Goal: Navigation & Orientation: Understand site structure

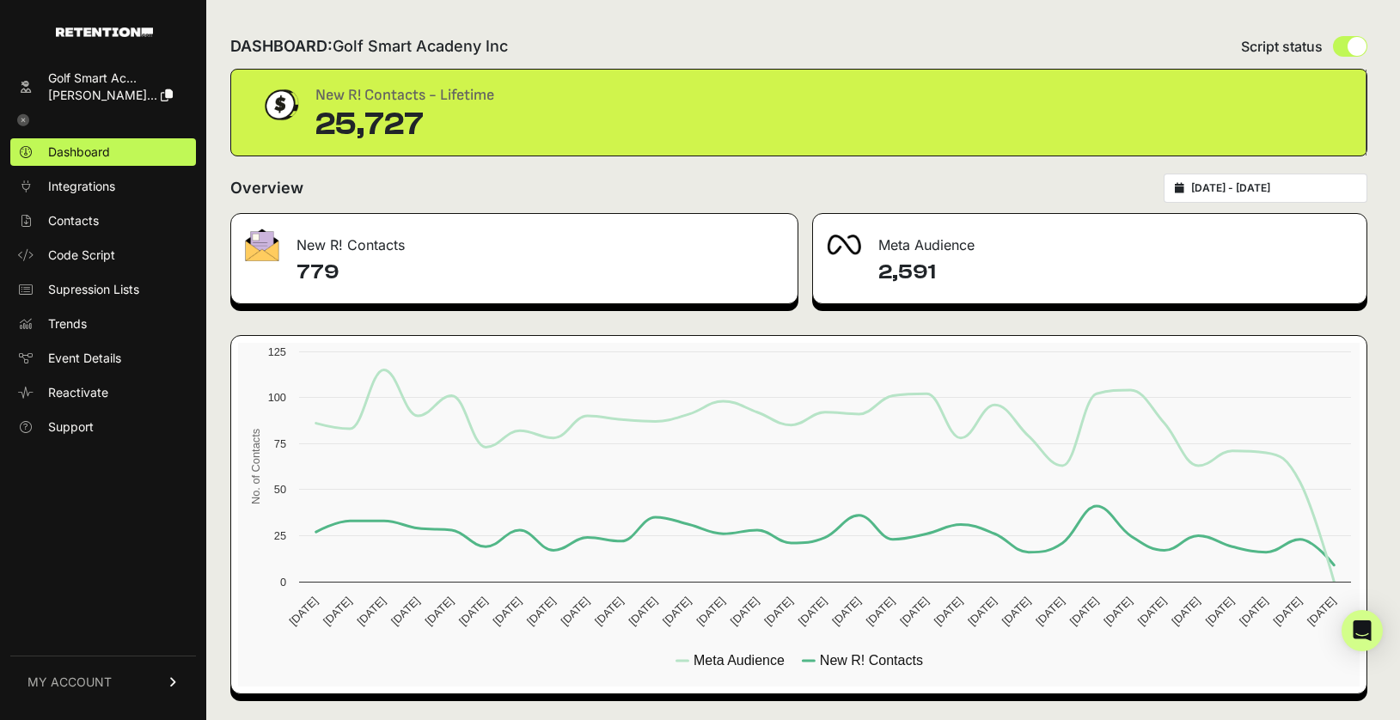
click at [321, 272] on h4 "779" at bounding box center [540, 273] width 487 height 28
click at [99, 221] on link "Contacts" at bounding box center [103, 221] width 186 height 28
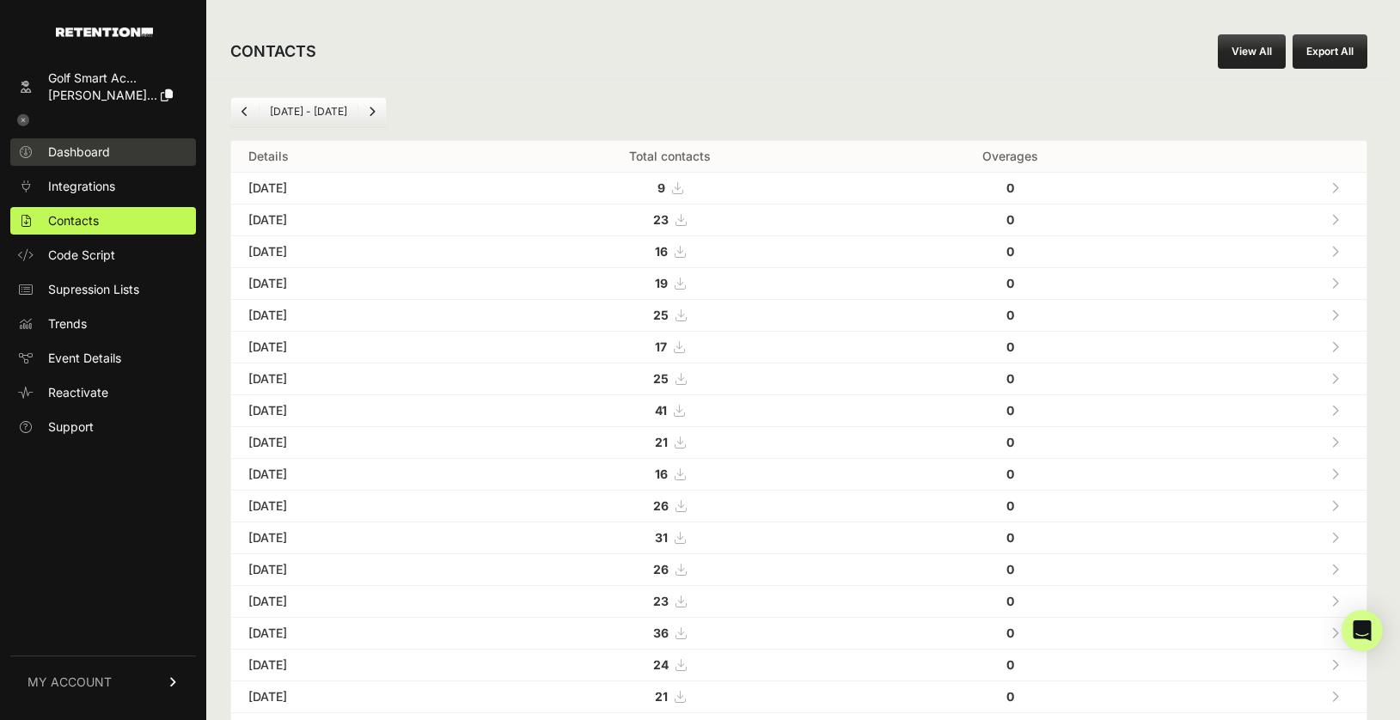
click at [107, 144] on span "Dashboard" at bounding box center [79, 152] width 62 height 17
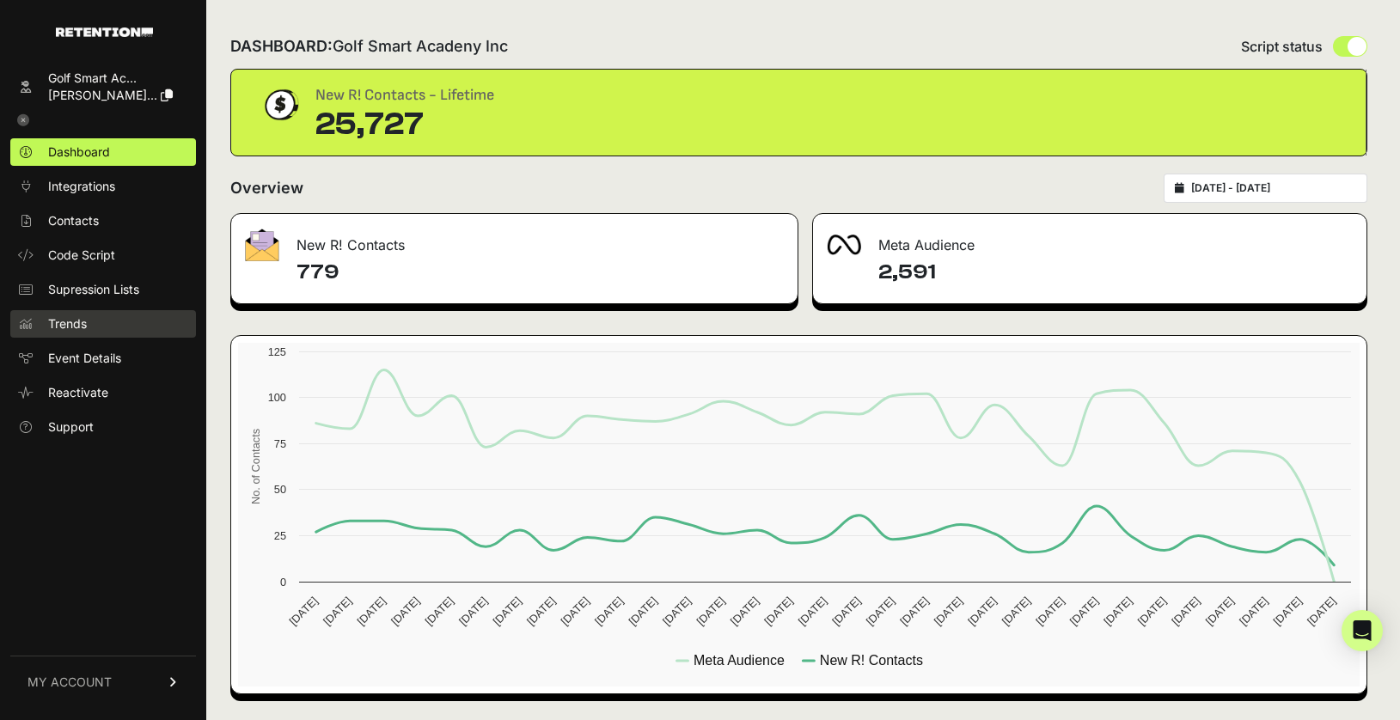
click at [93, 320] on link "Trends" at bounding box center [103, 324] width 186 height 28
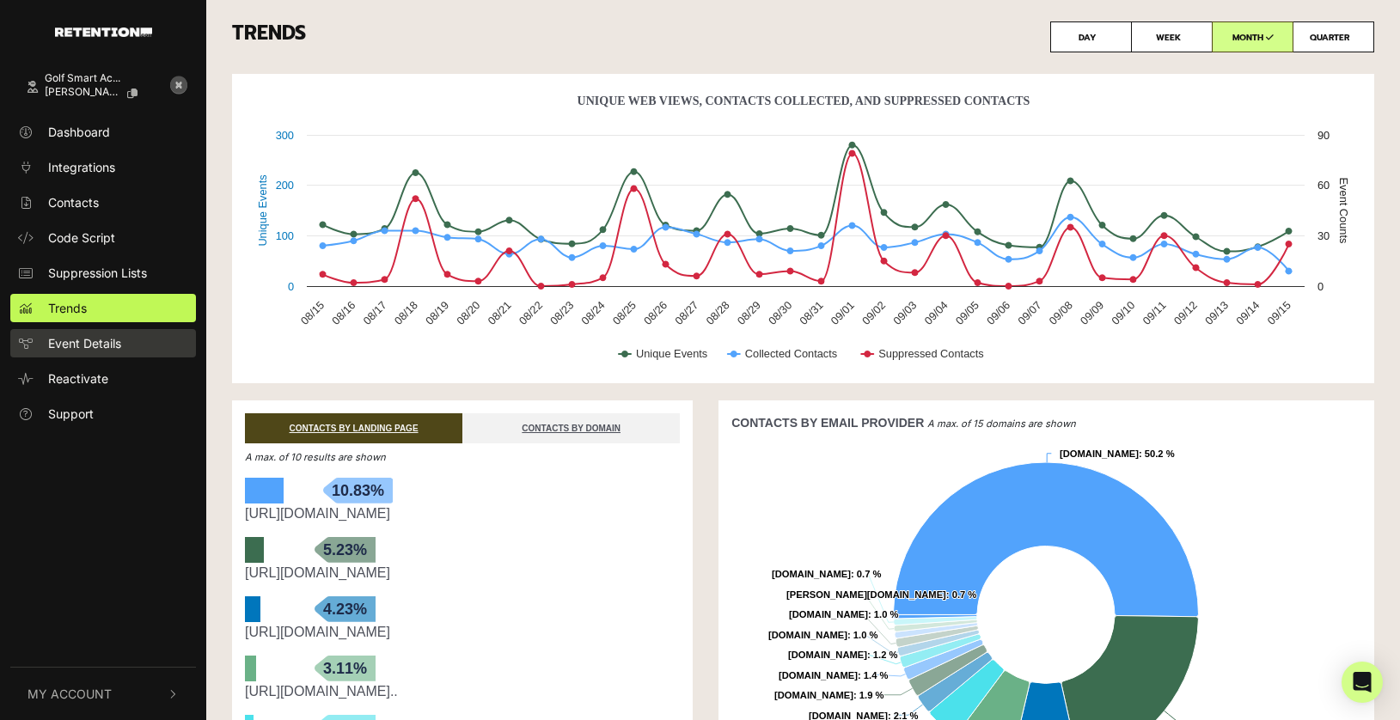
click at [116, 340] on span "Event Details" at bounding box center [84, 343] width 73 height 18
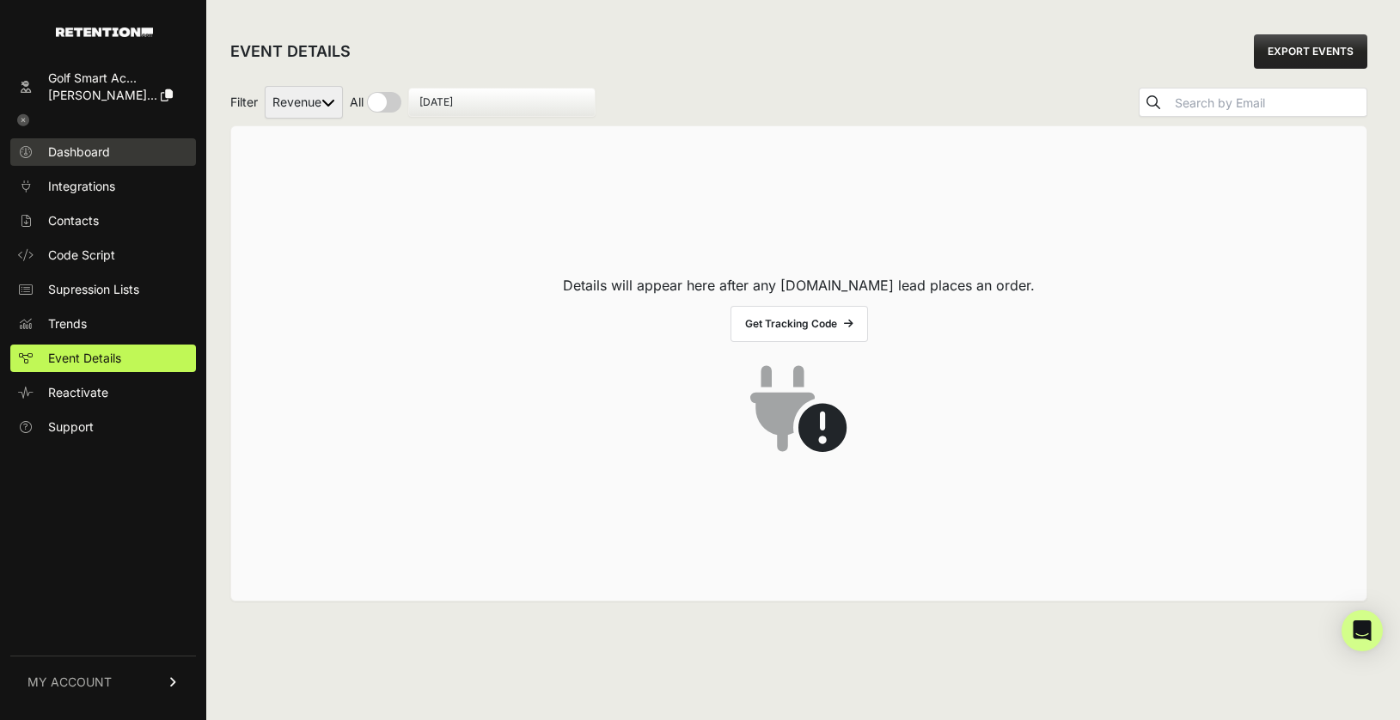
click at [98, 161] on link "Dashboard" at bounding box center [103, 152] width 186 height 28
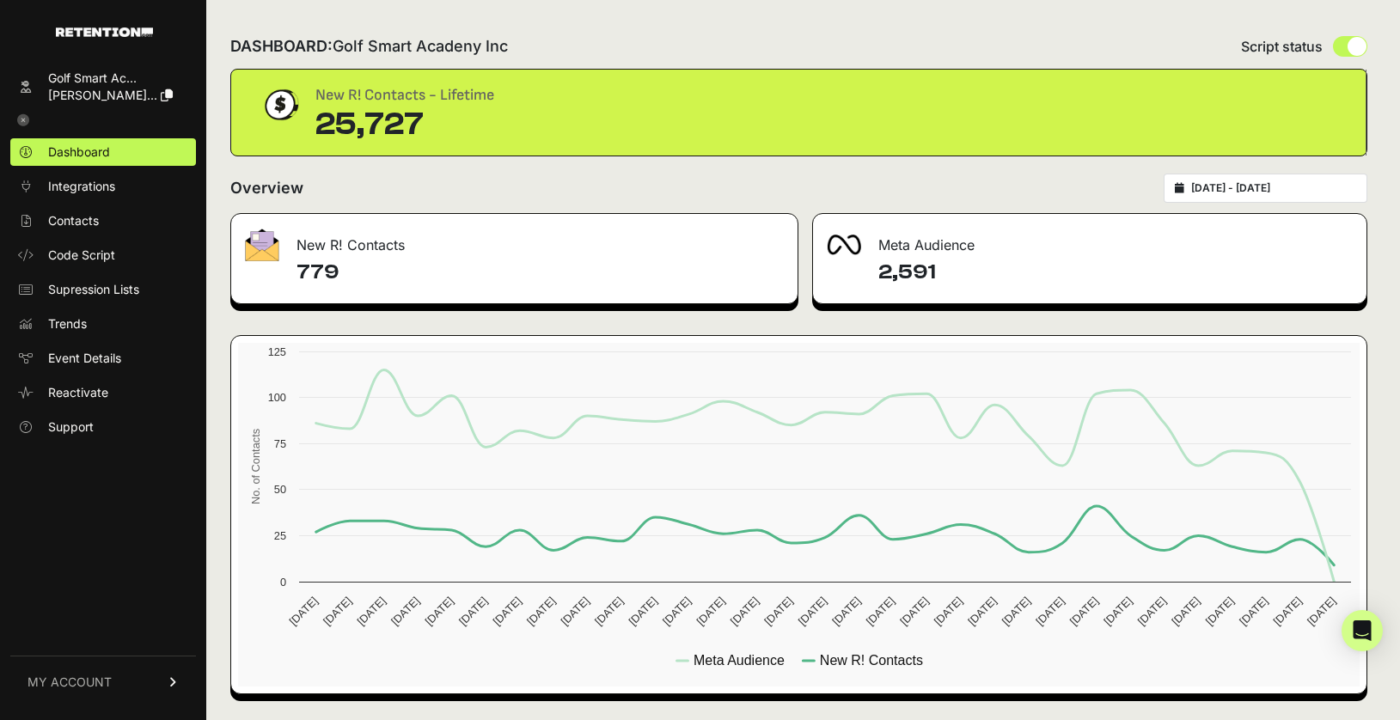
click at [24, 118] on icon at bounding box center [23, 120] width 12 height 12
